Goal: Obtain resource: Obtain resource

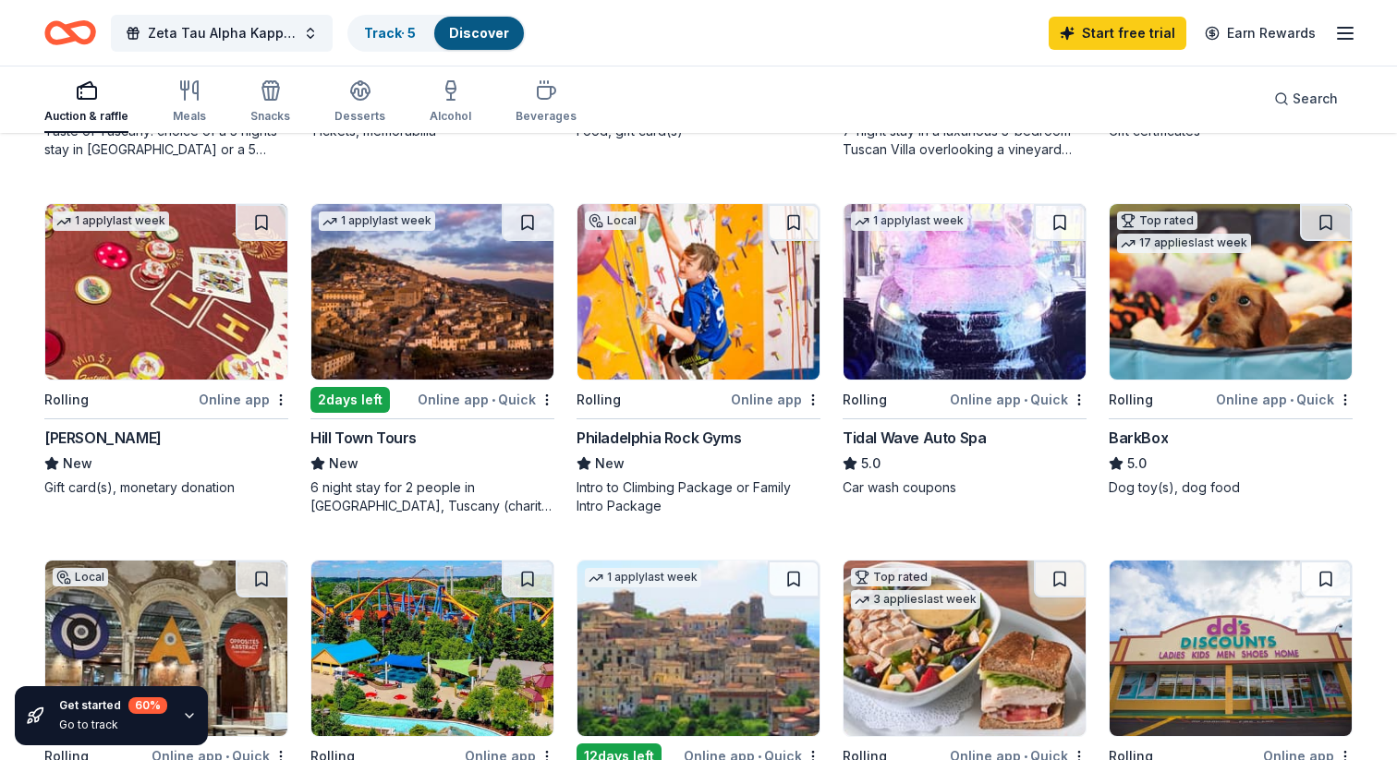
scroll to position [851, 0]
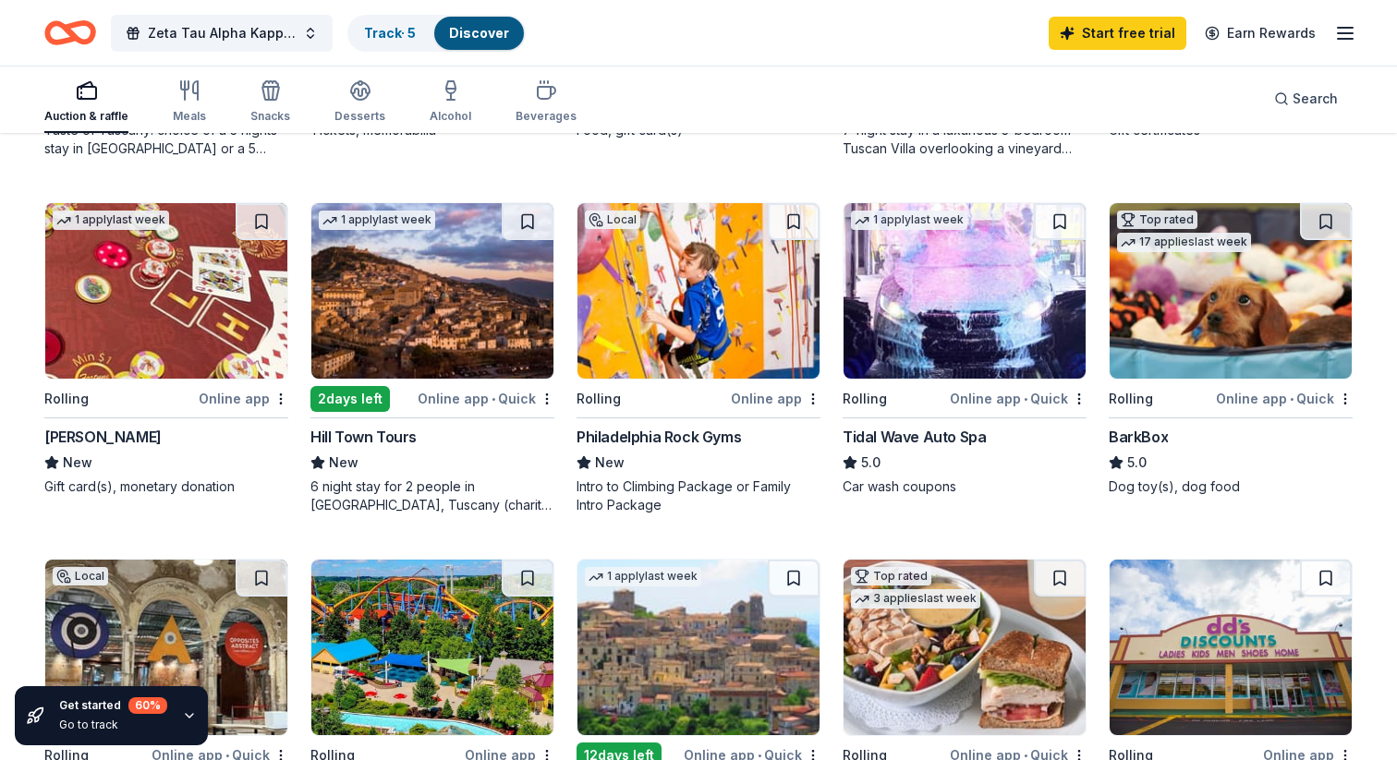
click at [988, 304] on img at bounding box center [965, 291] width 242 height 176
click at [1224, 337] on img at bounding box center [1231, 291] width 242 height 176
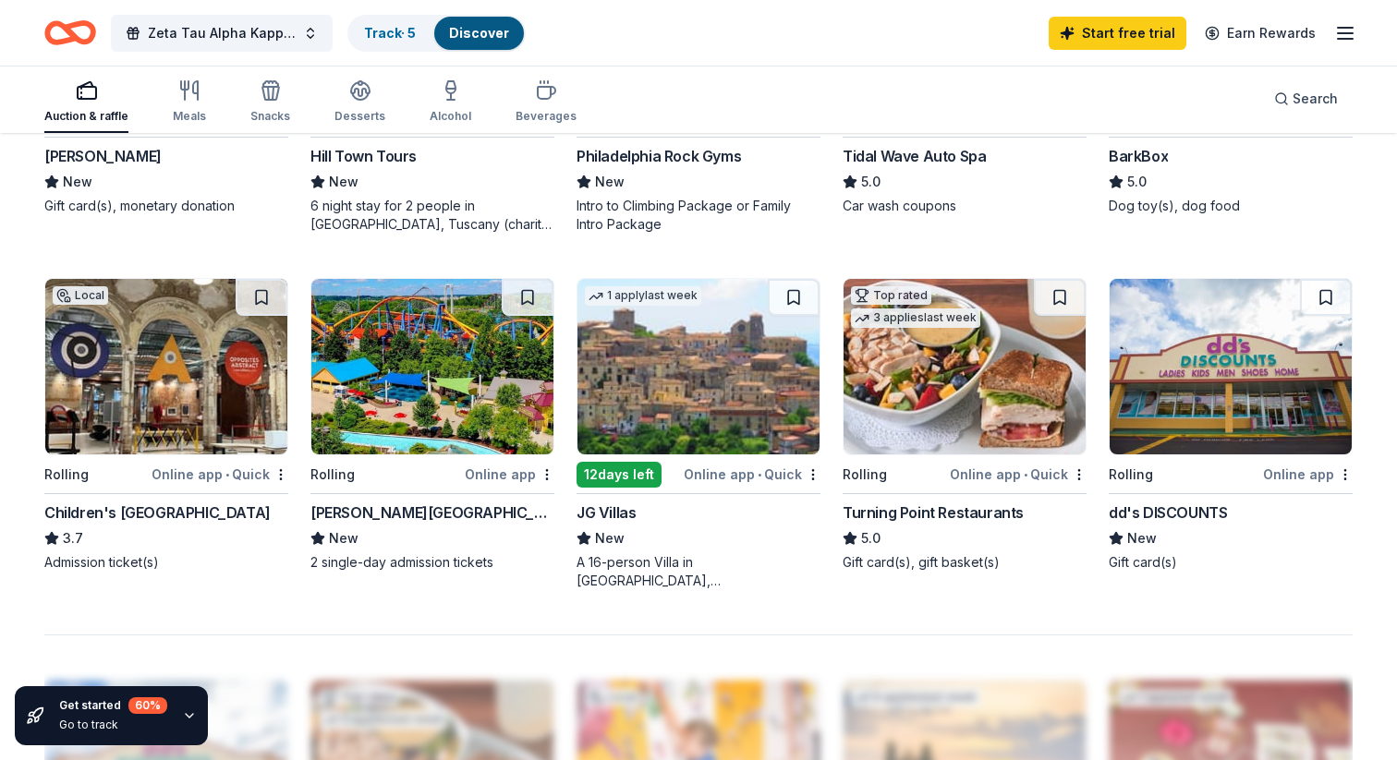
scroll to position [1160, 0]
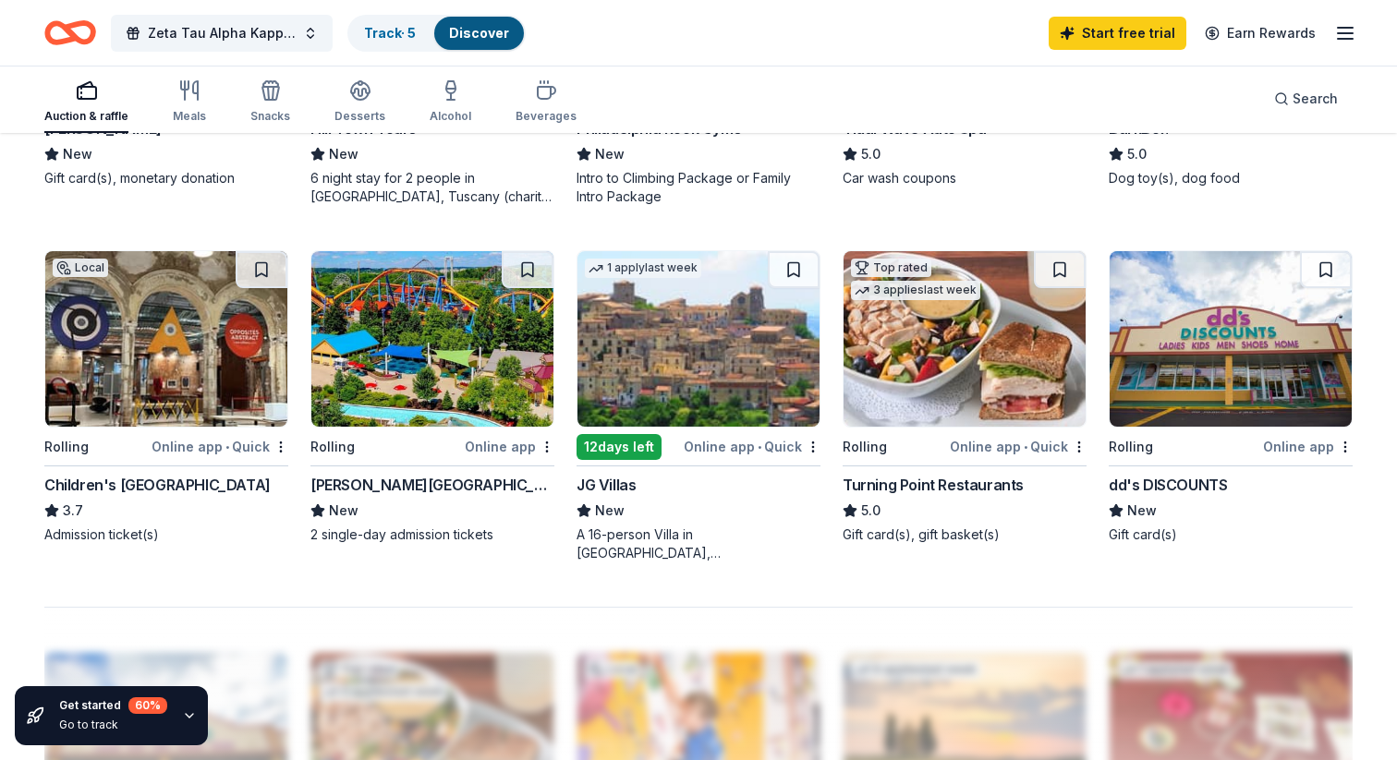
click at [414, 366] on img at bounding box center [432, 339] width 242 height 176
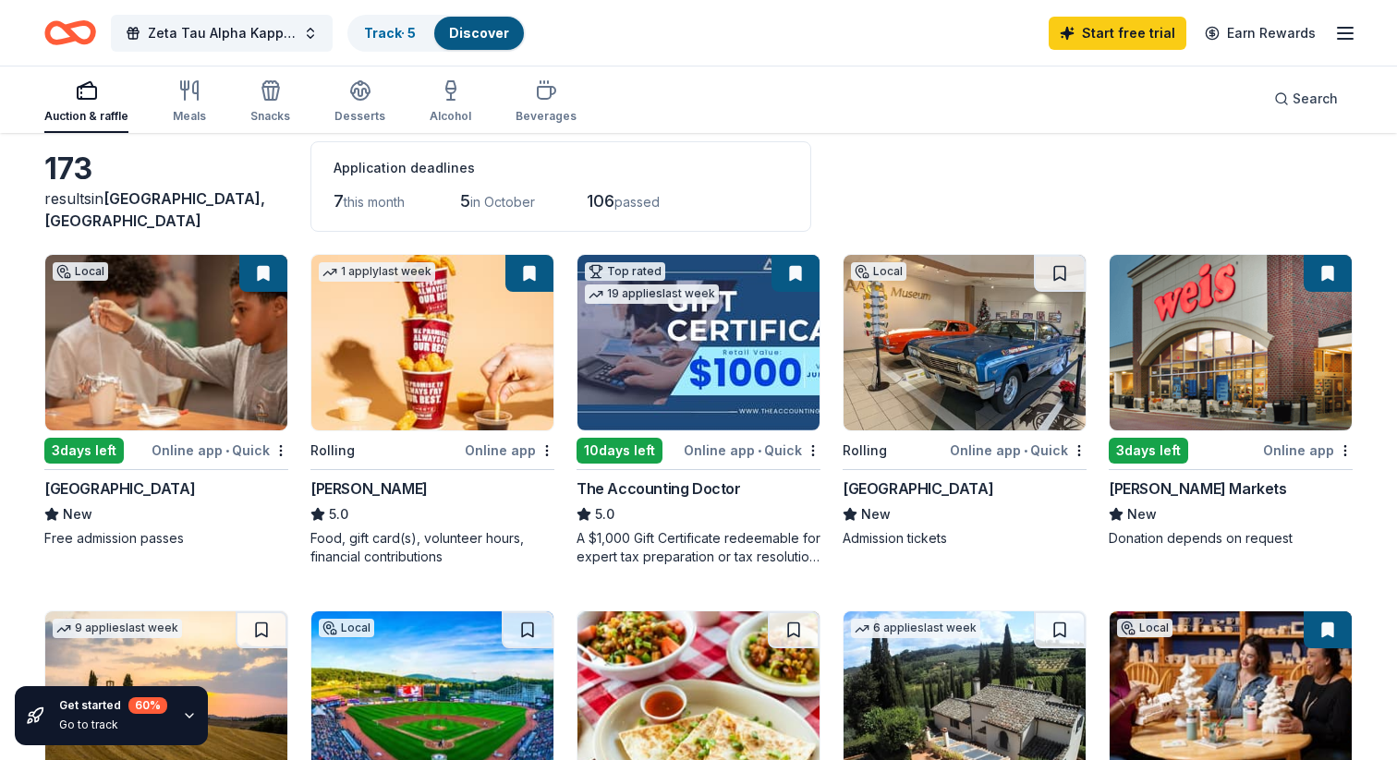
scroll to position [0, 0]
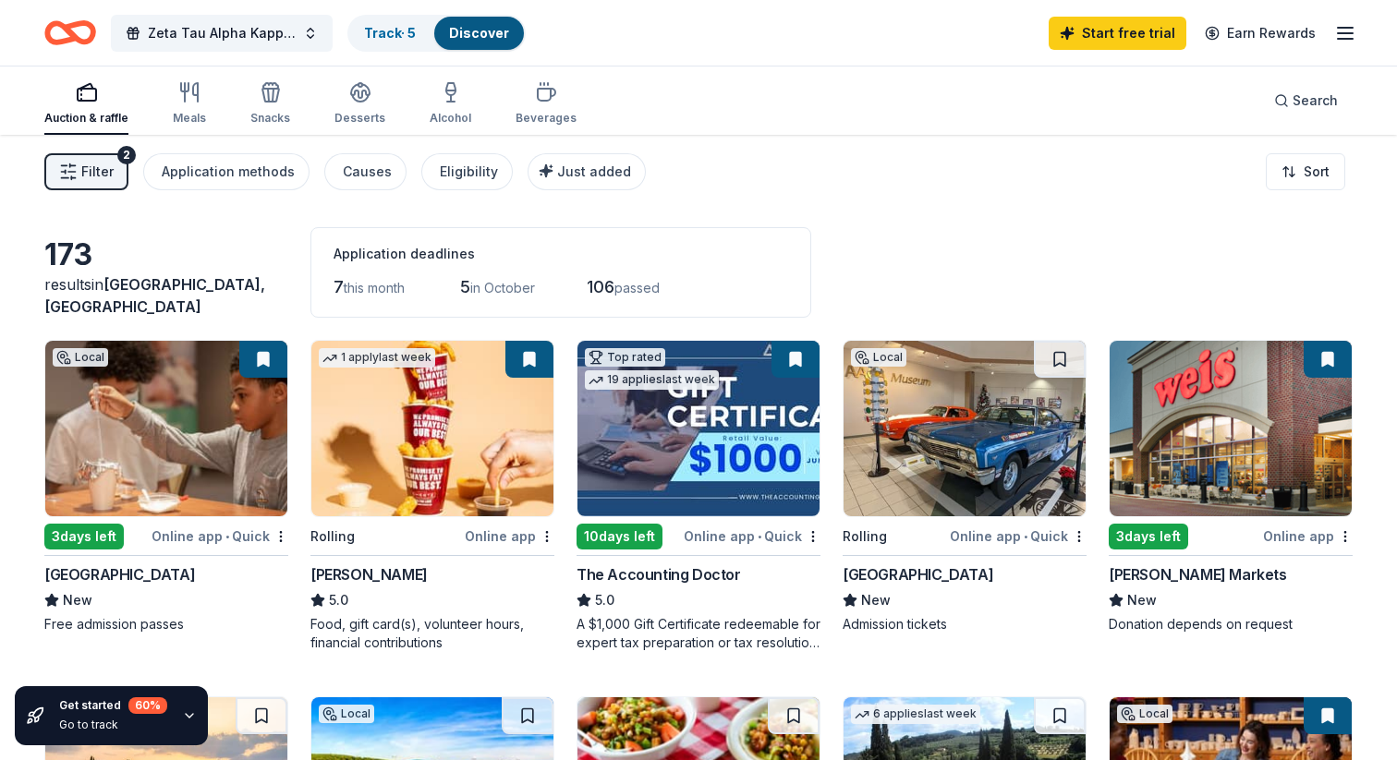
click at [76, 173] on icon "button" at bounding box center [68, 172] width 18 height 18
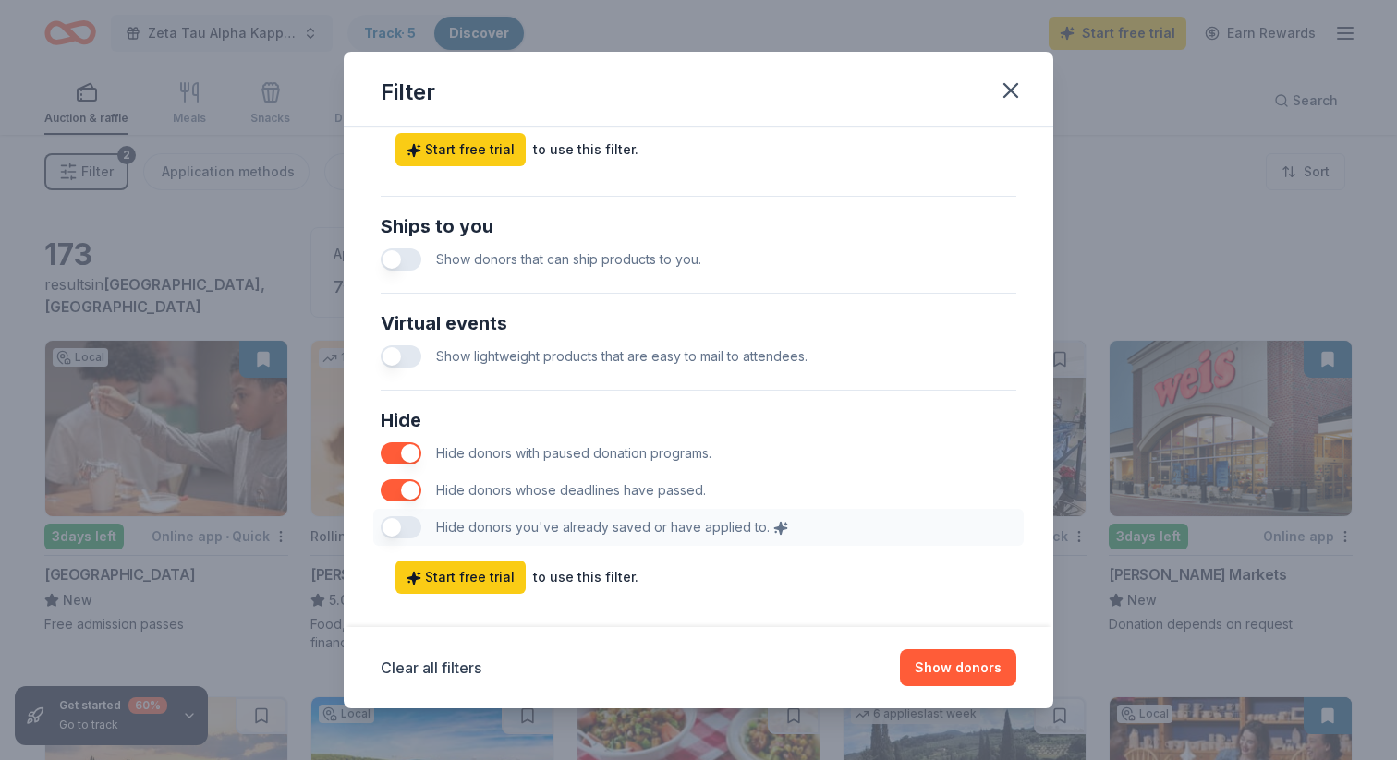
scroll to position [842, 0]
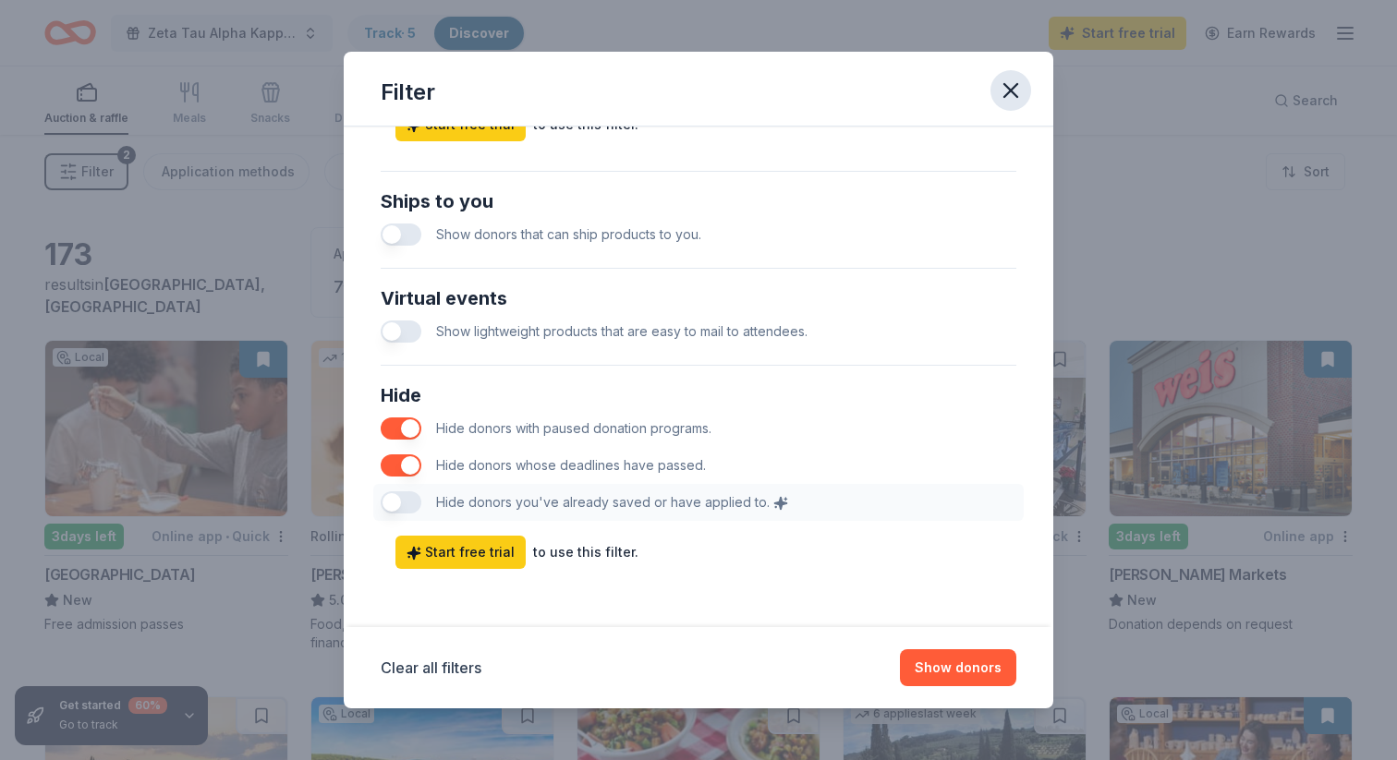
click at [1008, 87] on icon "button" at bounding box center [1010, 90] width 13 height 13
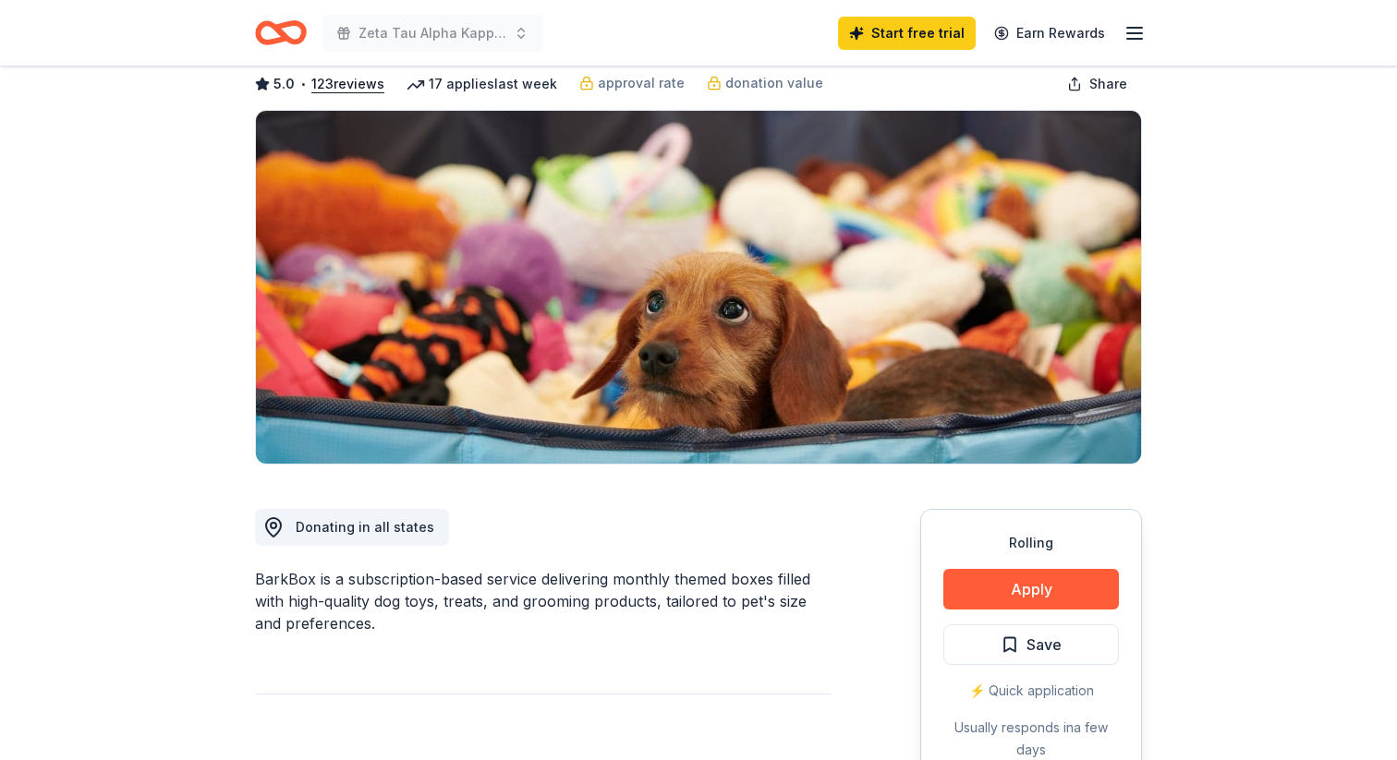
scroll to position [109, 0]
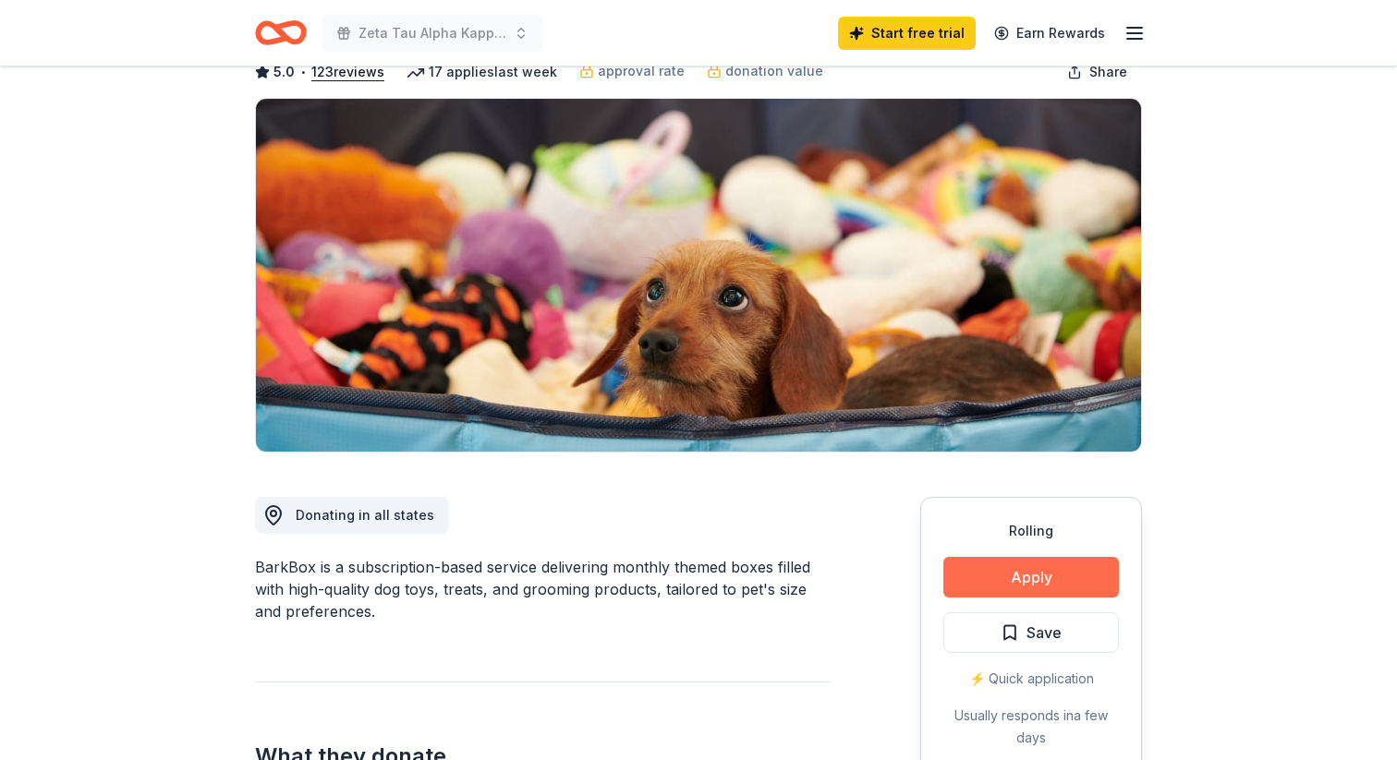
click at [1002, 577] on button "Apply" at bounding box center [1031, 577] width 176 height 41
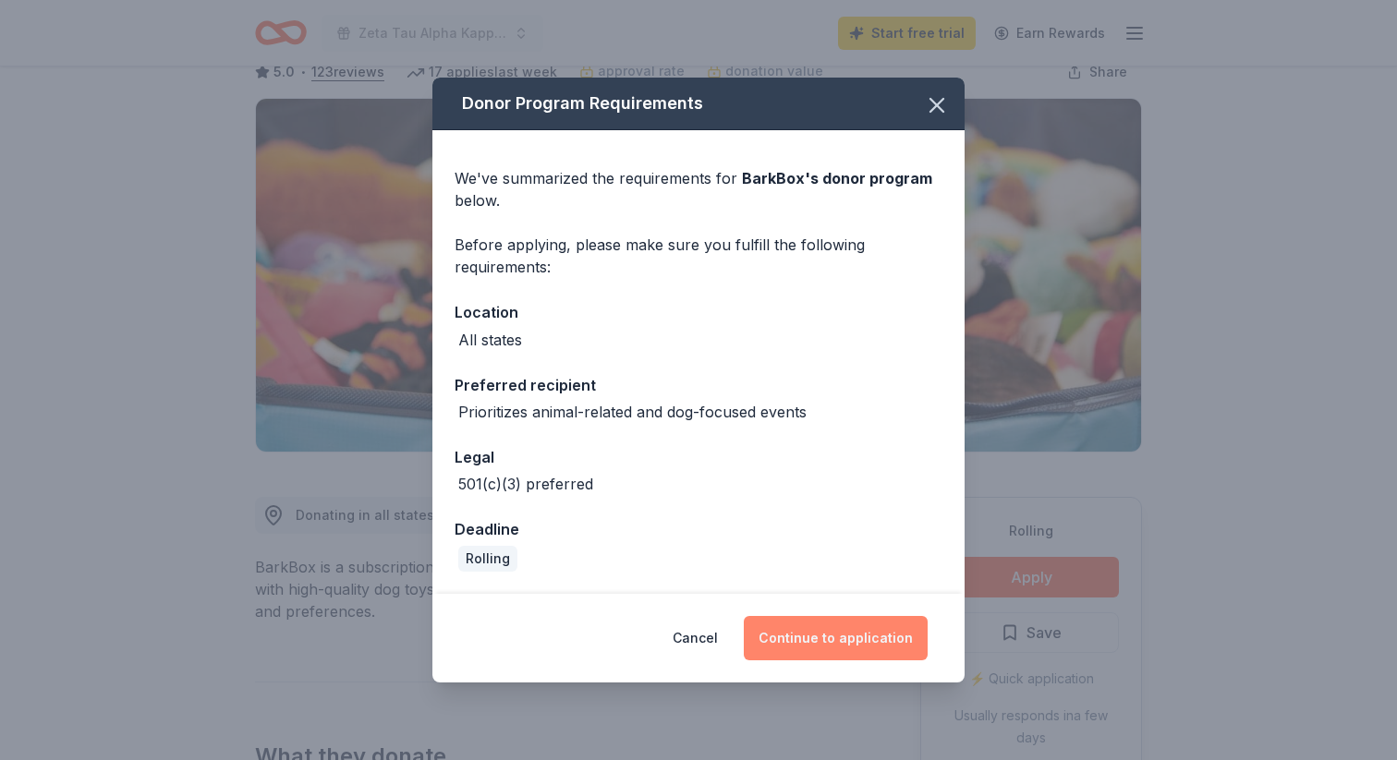
click at [839, 635] on button "Continue to application" at bounding box center [836, 638] width 184 height 44
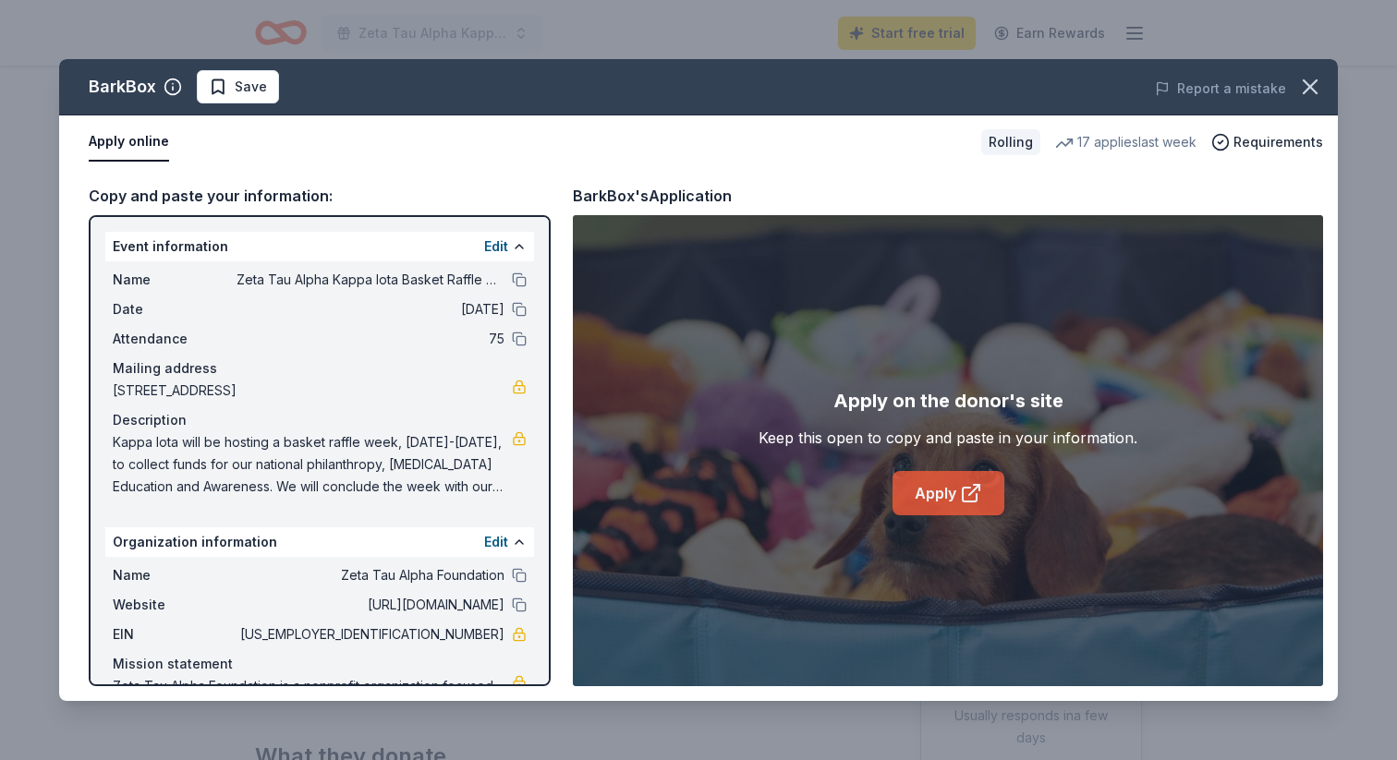
click at [963, 493] on icon at bounding box center [970, 495] width 14 height 14
click at [1305, 91] on icon "button" at bounding box center [1310, 86] width 13 height 13
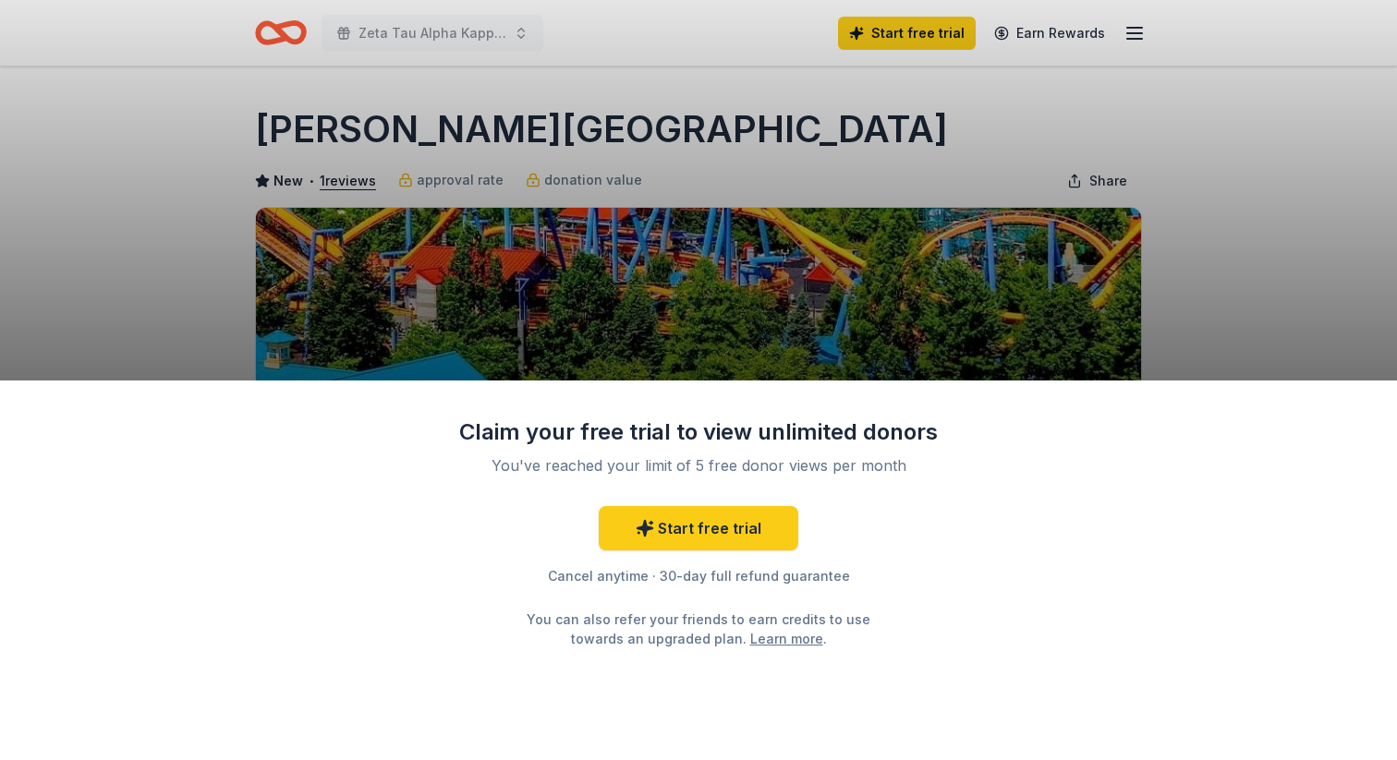
click at [1226, 334] on div "Claim your free trial to view unlimited donors You've reached your limit of 5 f…" at bounding box center [698, 380] width 1397 height 760
